Goal: Information Seeking & Learning: Learn about a topic

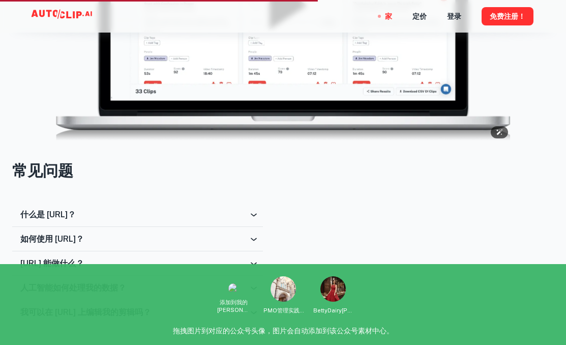
scroll to position [1475, 0]
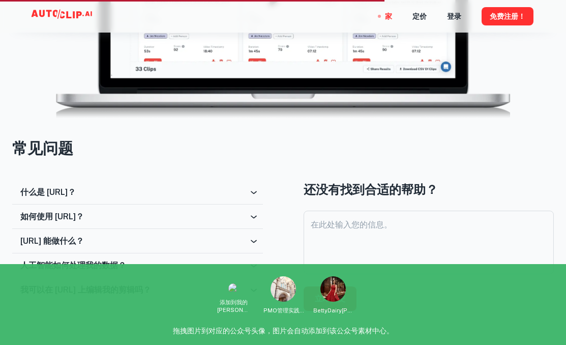
click at [213, 194] on div "什么是 [URL]？" at bounding box center [134, 192] width 228 height 10
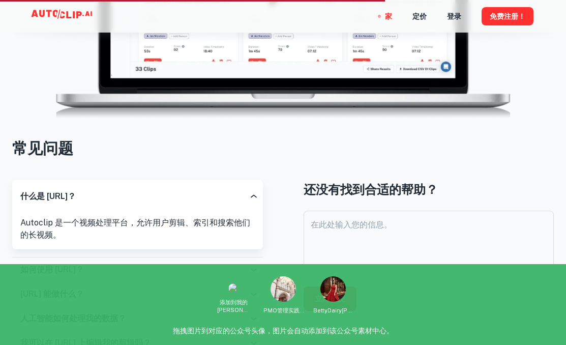
click at [167, 270] on div "如何使用 [URL]？" at bounding box center [134, 270] width 228 height 10
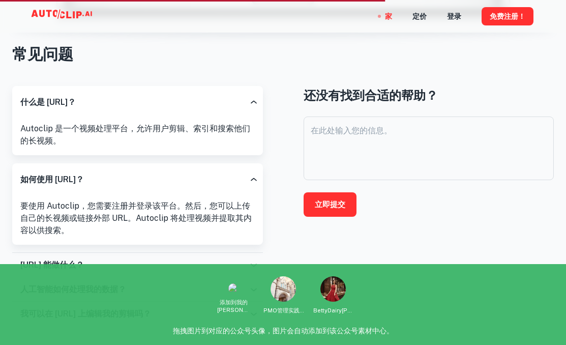
scroll to position [1654, 0]
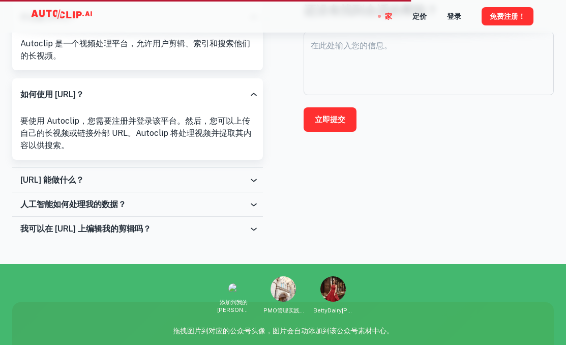
click at [135, 189] on div "[URL] 能做什么？" at bounding box center [137, 180] width 251 height 24
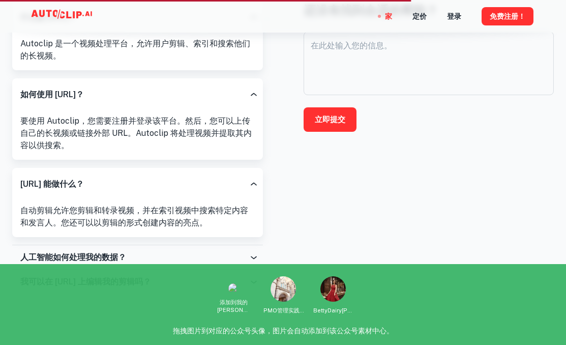
click at [84, 258] on font "人工智能如何处理我的数据？" at bounding box center [73, 257] width 106 height 10
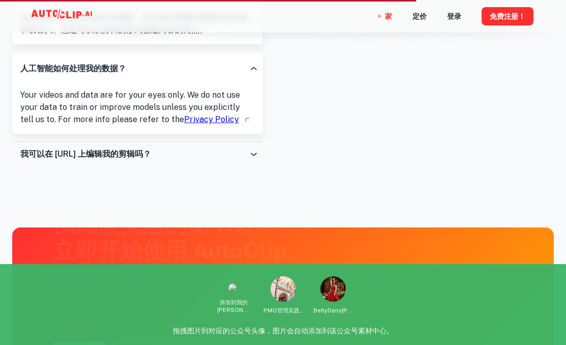
scroll to position [1856, 0]
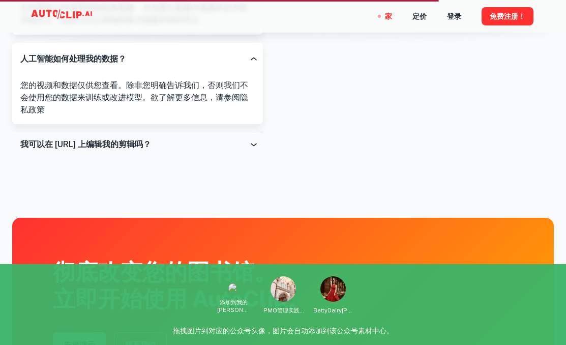
click at [154, 152] on div "我可以在 [URL] 上编辑我的剪辑吗？" at bounding box center [137, 144] width 251 height 24
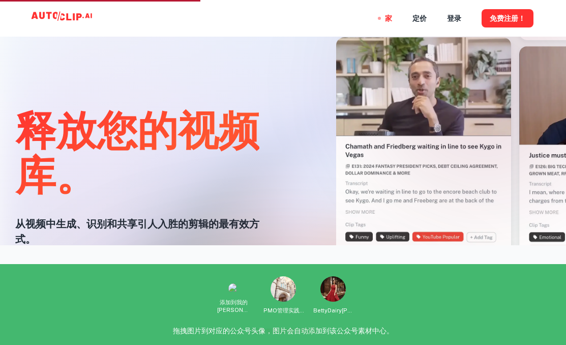
scroll to position [0, 0]
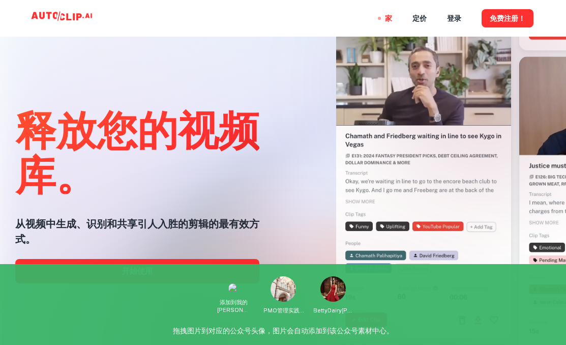
click at [145, 272] on div at bounding box center [282, 345] width 453 height 204
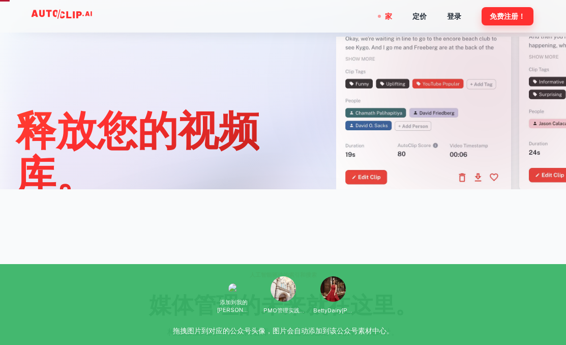
scroll to position [397, 0]
